Goal: Obtain resource: Obtain resource

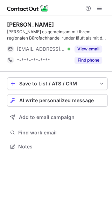
scroll to position [141, 112]
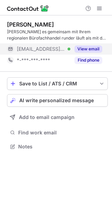
click at [95, 48] on button "View email" at bounding box center [89, 48] width 28 height 7
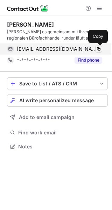
click at [101, 48] on span at bounding box center [99, 49] width 6 height 6
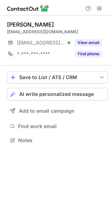
scroll to position [3, 3]
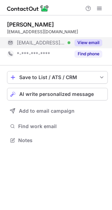
click at [91, 41] on button "View email" at bounding box center [89, 42] width 28 height 7
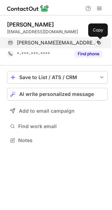
click at [100, 42] on span at bounding box center [99, 43] width 6 height 6
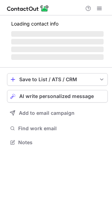
scroll to position [3, 3]
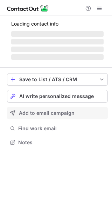
scroll to position [146, 112]
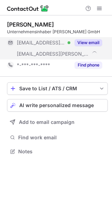
click at [90, 40] on button "View email" at bounding box center [89, 42] width 28 height 7
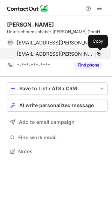
click at [100, 54] on span at bounding box center [99, 54] width 6 height 6
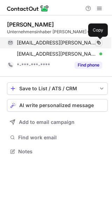
click at [100, 41] on span at bounding box center [99, 43] width 6 height 6
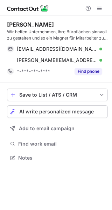
scroll to position [153, 112]
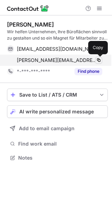
click at [100, 59] on span at bounding box center [99, 60] width 6 height 6
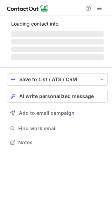
scroll to position [153, 112]
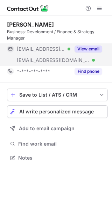
click at [96, 47] on button "View email" at bounding box center [89, 48] width 28 height 7
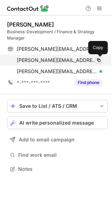
click at [101, 60] on span at bounding box center [99, 60] width 6 height 6
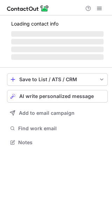
scroll to position [3, 3]
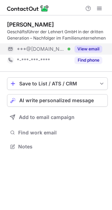
click at [91, 48] on button "View email" at bounding box center [89, 48] width 28 height 7
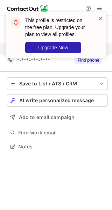
click at [100, 17] on span at bounding box center [101, 18] width 6 height 7
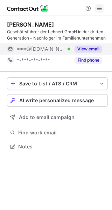
click at [102, 8] on span at bounding box center [100, 9] width 6 height 6
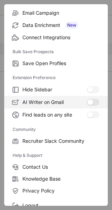
scroll to position [107, 0]
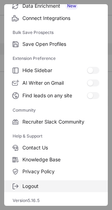
click at [35, 185] on span "Logout" at bounding box center [60, 186] width 77 height 6
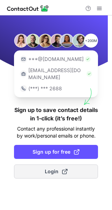
click at [29, 165] on button "Login" at bounding box center [56, 171] width 84 height 14
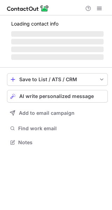
scroll to position [141, 112]
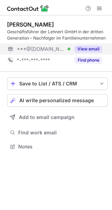
click at [94, 46] on button "View email" at bounding box center [89, 48] width 28 height 7
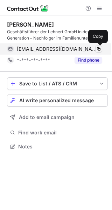
click at [100, 48] on span at bounding box center [99, 49] width 6 height 6
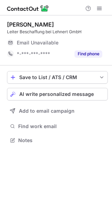
scroll to position [3, 3]
